Goal: Task Accomplishment & Management: Manage account settings

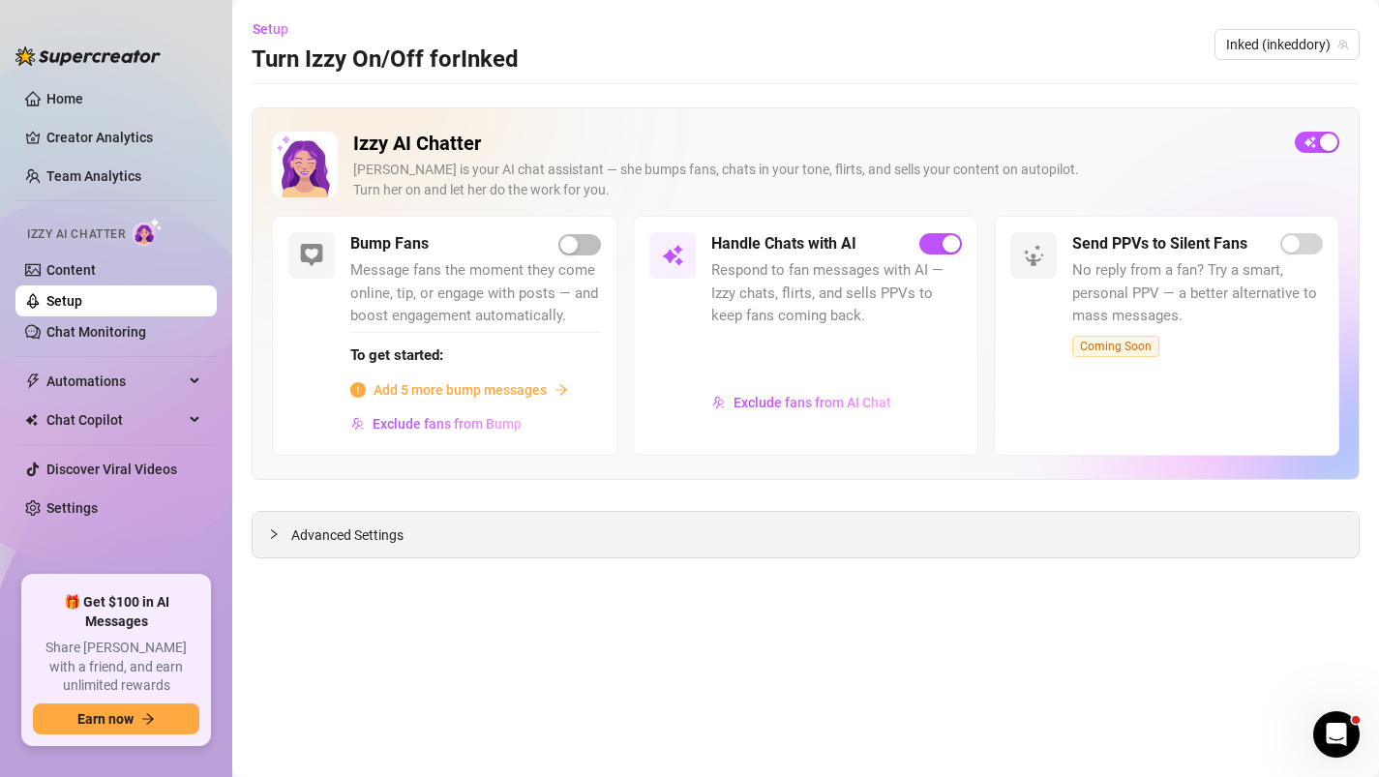
click at [664, 544] on div "Advanced Settings" at bounding box center [806, 534] width 1106 height 45
click at [349, 531] on span "Advanced Settings" at bounding box center [347, 535] width 112 height 21
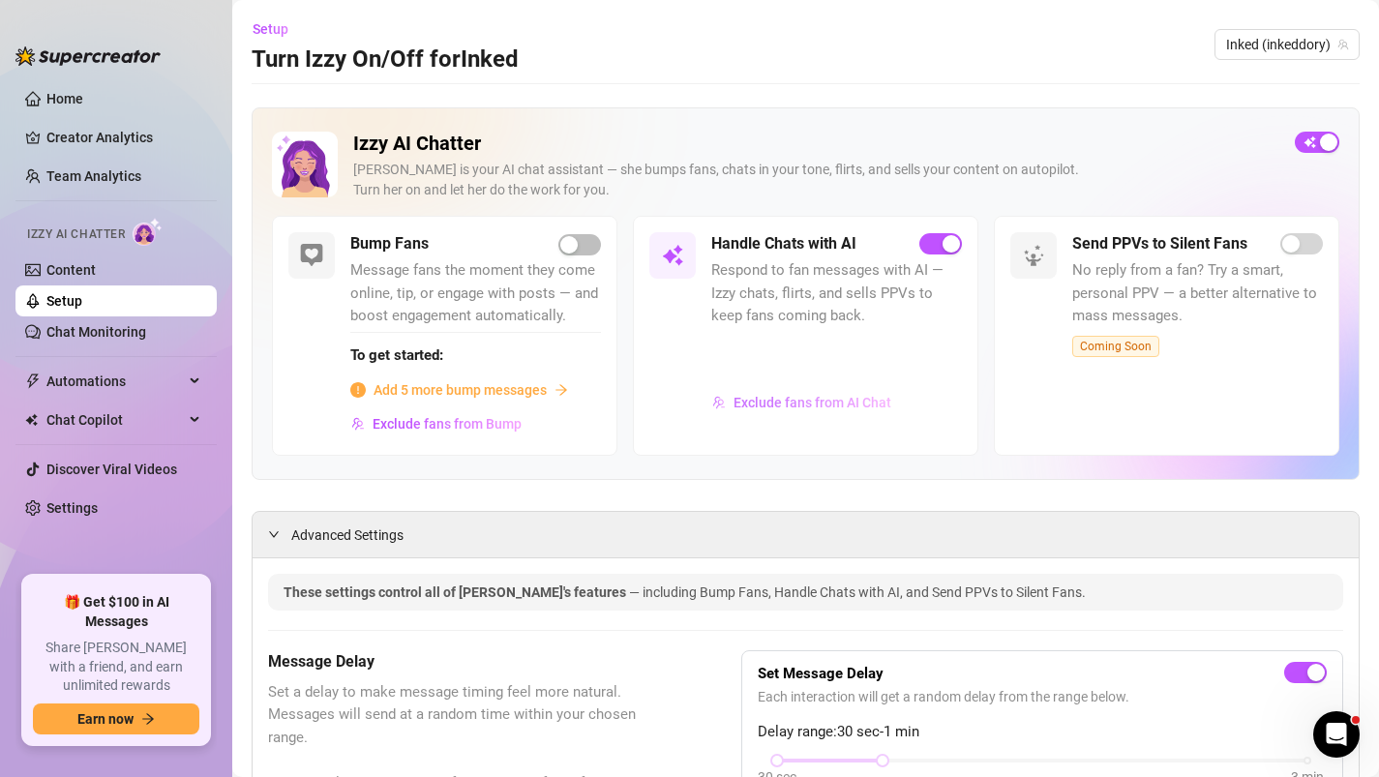
click at [821, 398] on span "Exclude fans from AI Chat" at bounding box center [813, 402] width 158 height 15
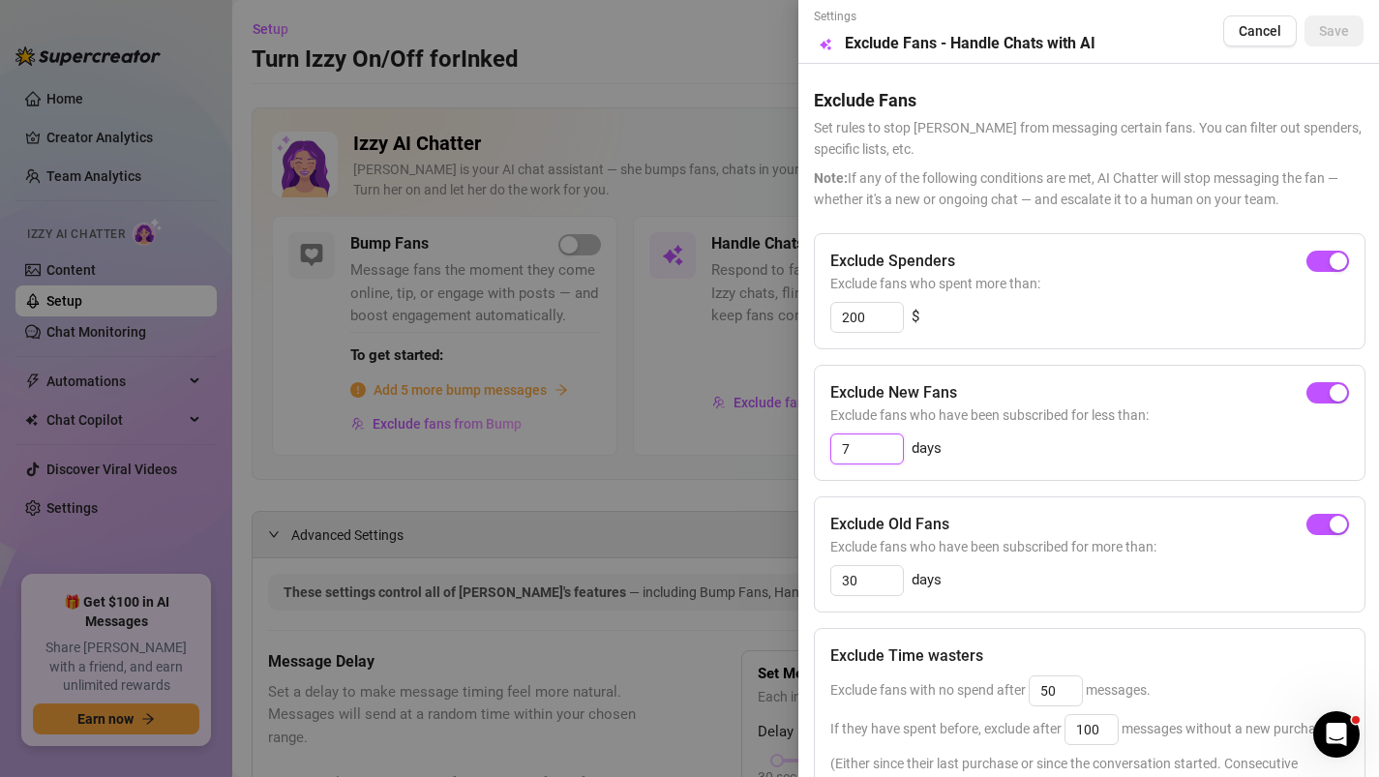
click at [861, 453] on input "7" at bounding box center [868, 449] width 72 height 29
click at [1325, 392] on div "button" at bounding box center [1317, 392] width 17 height 17
click at [890, 459] on input "3" at bounding box center [868, 449] width 72 height 29
type input "30"
click at [886, 590] on input "30" at bounding box center [868, 580] width 72 height 29
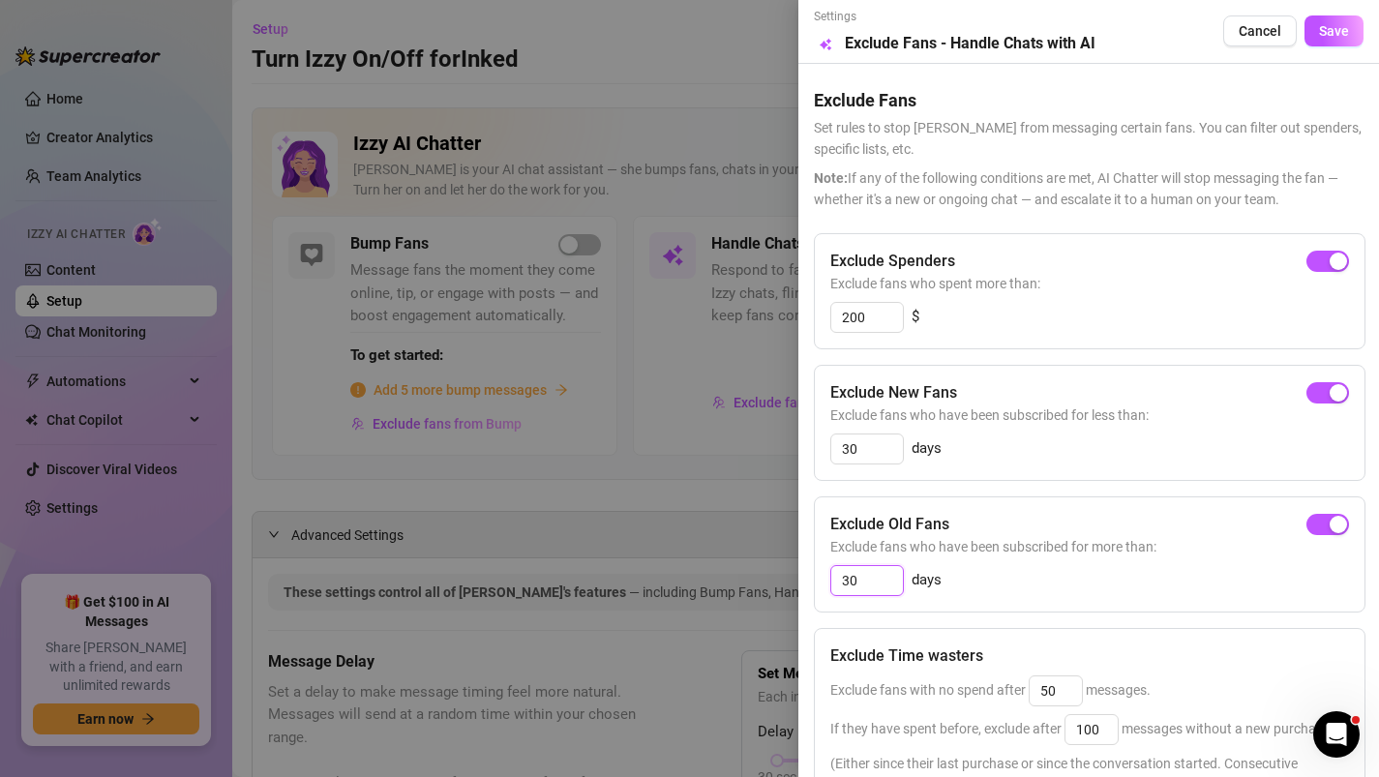
type input "3"
click at [1316, 527] on div "button" at bounding box center [1317, 524] width 17 height 17
click at [871, 585] on input "14" at bounding box center [868, 580] width 72 height 29
click at [1337, 39] on span "Save" at bounding box center [1334, 30] width 30 height 15
type input "365"
